Goal: Transaction & Acquisition: Purchase product/service

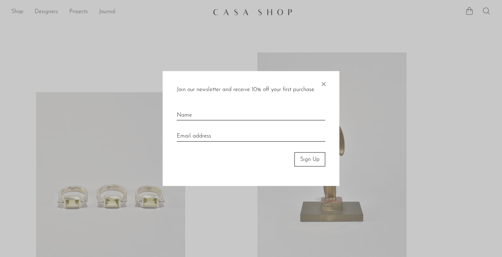
click at [323, 82] on span "×" at bounding box center [323, 82] width 7 height 23
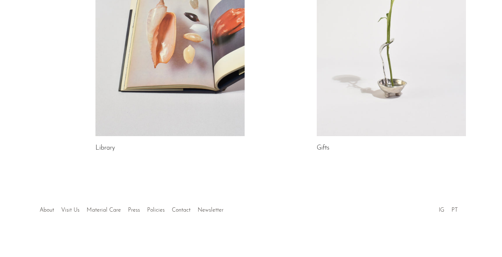
scroll to position [431, 0]
click at [409, 57] on link at bounding box center [391, 31] width 149 height 209
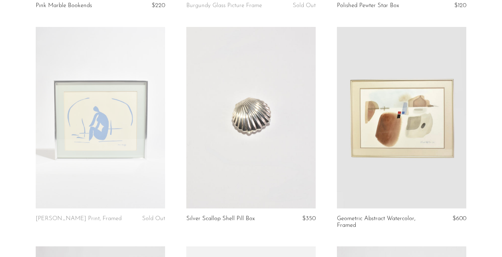
scroll to position [1984, 0]
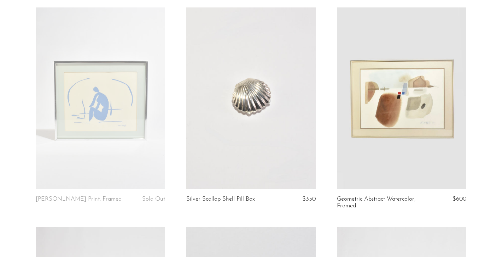
click at [131, 115] on link at bounding box center [100, 97] width 129 height 181
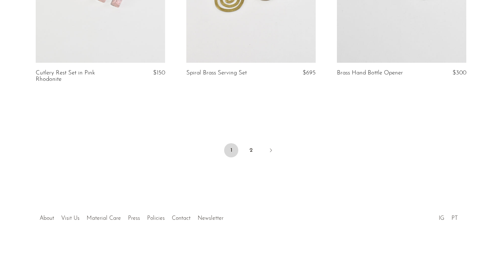
scroll to position [2535, 0]
click at [248, 143] on link "2" at bounding box center [251, 150] width 14 height 14
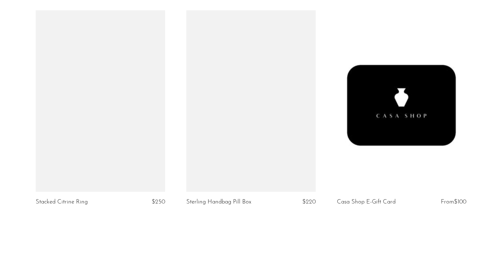
scroll to position [2057, 0]
